Goal: Transaction & Acquisition: Book appointment/travel/reservation

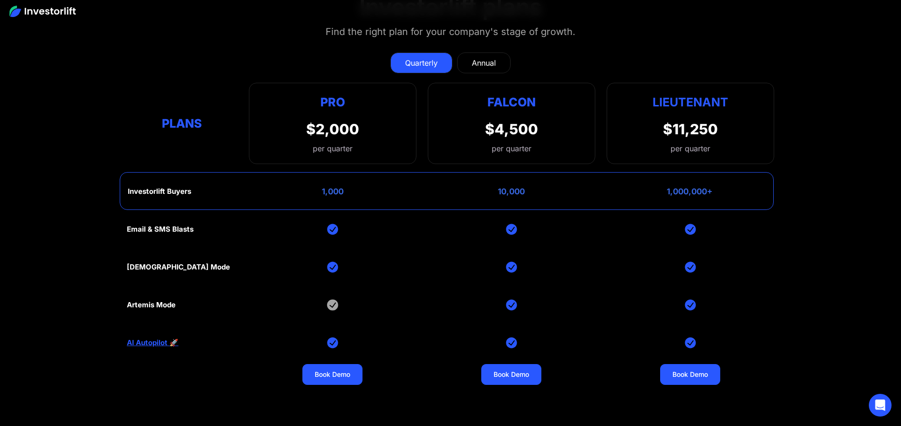
scroll to position [4858, 0]
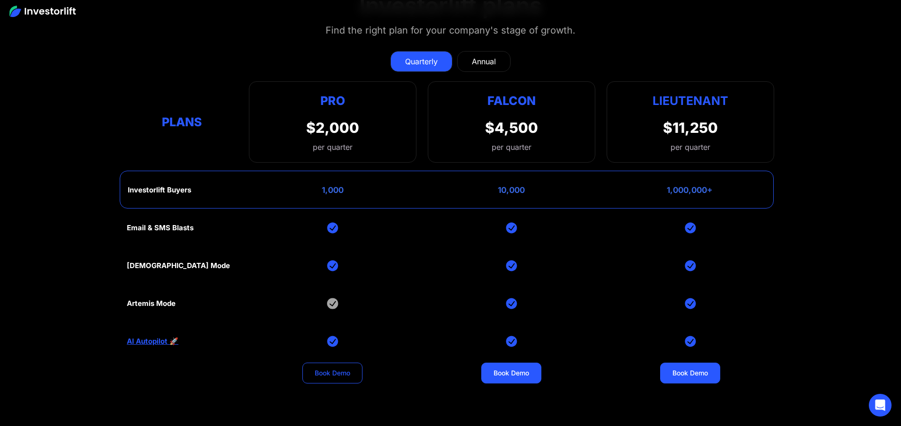
click at [339, 372] on link "Book Demo" at bounding box center [332, 373] width 60 height 21
